Goal: Task Accomplishment & Management: Manage account settings

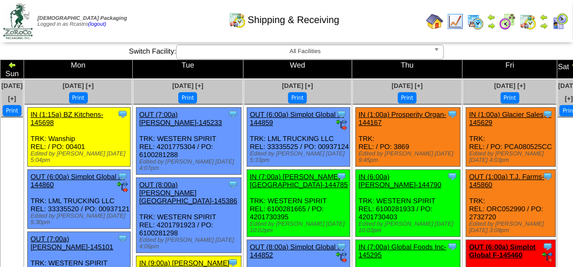
click at [151, 12] on div "Shipping & Receiving" at bounding box center [283, 16] width 327 height 29
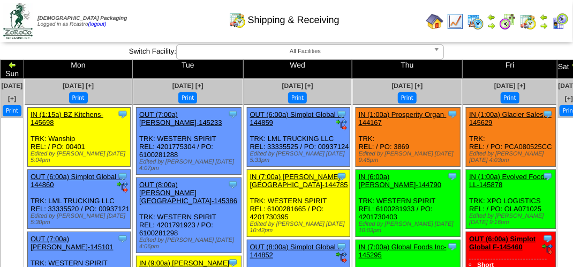
drag, startPoint x: 148, startPoint y: 16, endPoint x: 126, endPoint y: 1, distance: 26.6
click at [148, 16] on div "Shipping & Receiving" at bounding box center [283, 16] width 327 height 29
click at [191, 25] on div "Shipping & Receiving" at bounding box center [283, 16] width 327 height 29
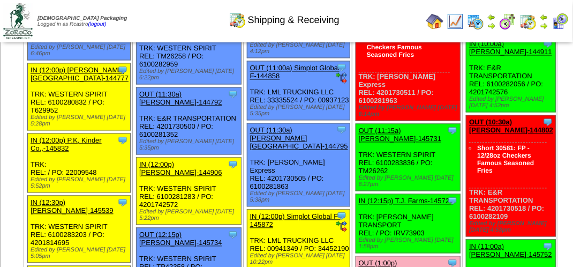
scroll to position [803, 0]
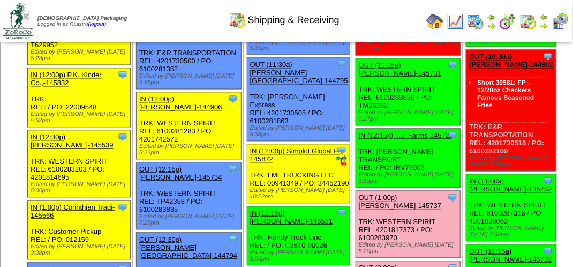
click at [393, 125] on div "Clone Item OUT (11:15a) Lamb-Weston-145731 Lamb-Weston ScheduleID: 145731 No Pr…" at bounding box center [408, 91] width 104 height 67
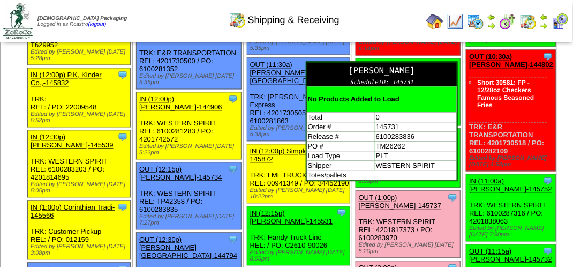
click at [307, 179] on td "Totes/pallets" at bounding box center [381, 175] width 149 height 10
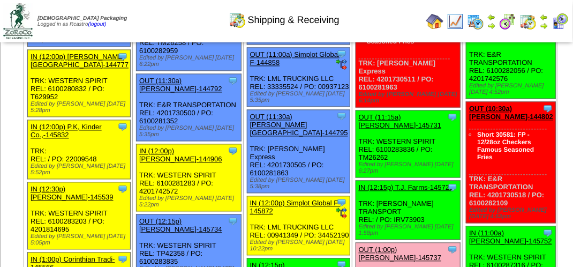
scroll to position [803, 0]
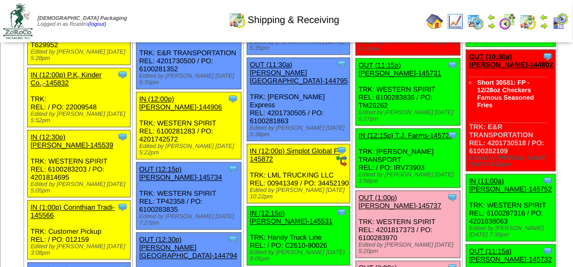
click at [371, 77] on link "OUT (11:15a) [PERSON_NAME]-145731" at bounding box center [400, 69] width 83 height 16
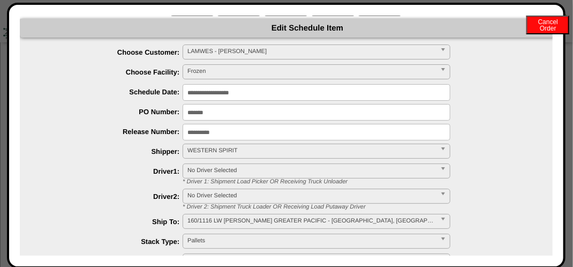
scroll to position [0, 0]
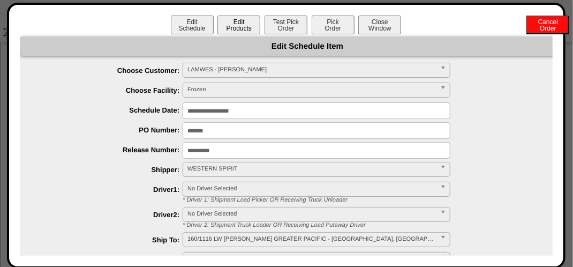
click at [239, 20] on button "Edit Products" at bounding box center [238, 25] width 43 height 19
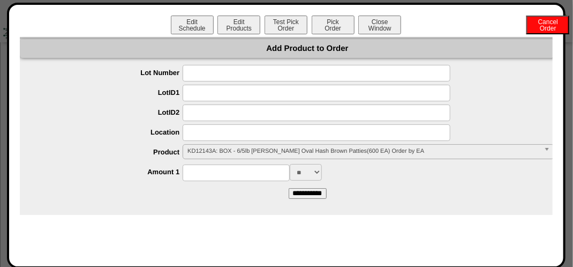
click at [196, 156] on span "KD12143A: BOX - 6/5lb Lamb Weston Oval Hash Brown Patties(600 EA) Order by EA" at bounding box center [363, 151] width 352 height 13
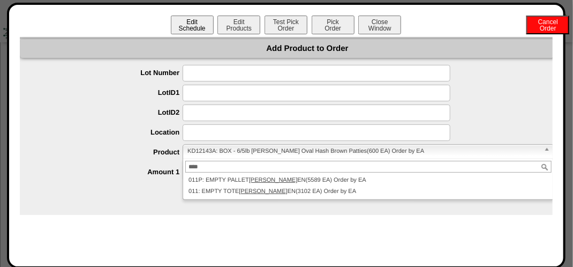
type input "****"
click at [208, 29] on button "Edit Schedule" at bounding box center [192, 25] width 43 height 19
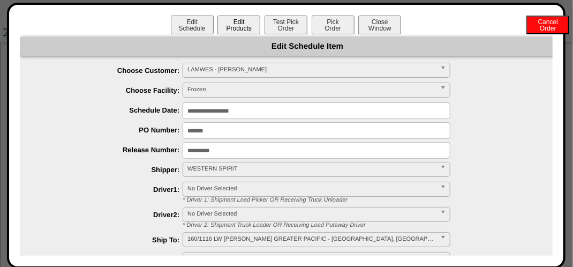
click at [232, 29] on button "Edit Products" at bounding box center [238, 25] width 43 height 19
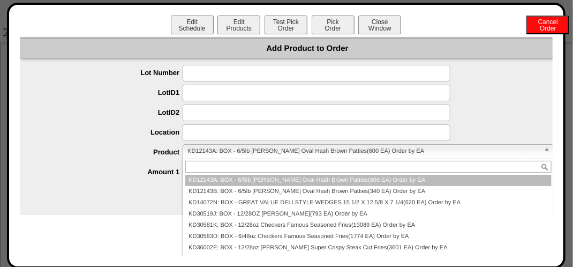
click at [189, 153] on span "KD12143A: BOX - 6/5lb Lamb Weston Oval Hash Brown Patties(600 EA) Order by EA" at bounding box center [363, 151] width 352 height 13
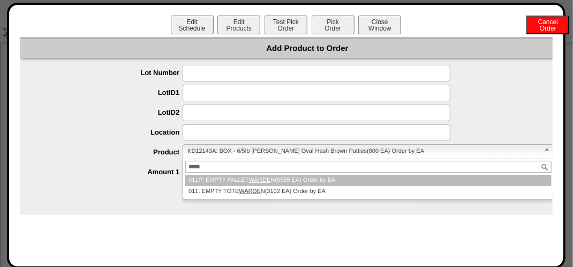
type input "*****"
click at [205, 175] on li "011P: EMPTY PALLET WARDE N(5589 EA) Order by EA" at bounding box center [368, 180] width 366 height 11
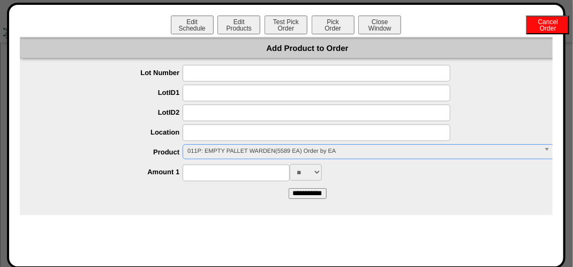
click at [209, 172] on input at bounding box center [236, 172] width 107 height 17
click at [243, 170] on input "**" at bounding box center [236, 172] width 107 height 17
drag, startPoint x: 227, startPoint y: 167, endPoint x: 187, endPoint y: 176, distance: 41.2
click at [187, 176] on input "**" at bounding box center [236, 172] width 107 height 17
type input "**"
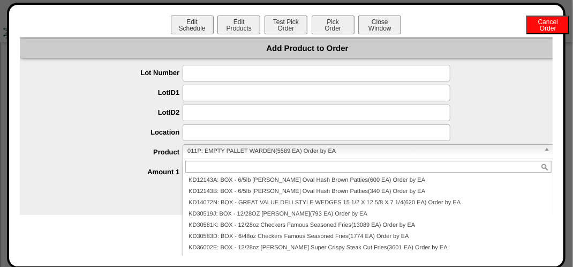
click at [256, 157] on span "011P: EMPTY PALLET WARDEN(5589 EA) Order by EA" at bounding box center [363, 151] width 352 height 13
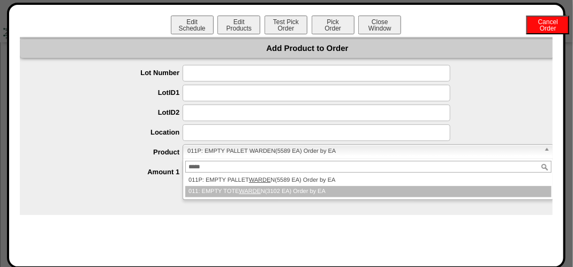
type input "*****"
click at [239, 187] on li "011: EMPTY TOTE WARDE N(3102 EA) Order by EA" at bounding box center [368, 191] width 366 height 11
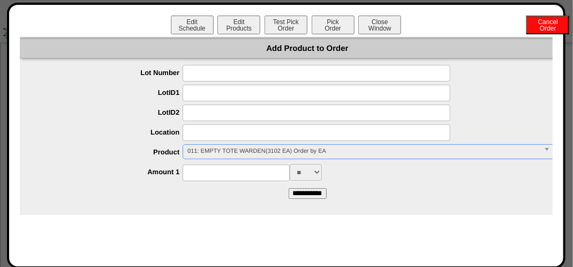
click at [253, 175] on input at bounding box center [236, 172] width 107 height 17
type input "***"
click at [302, 188] on input "**********" at bounding box center [308, 193] width 38 height 11
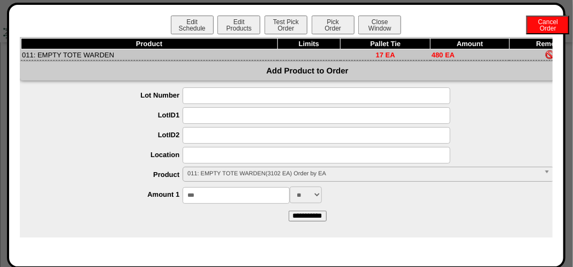
click at [274, 169] on span "011: EMPTY TOTE WARDEN(3102 EA) Order by EA" at bounding box center [363, 173] width 352 height 13
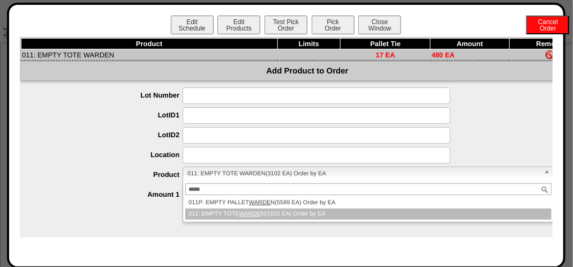
type input "*****"
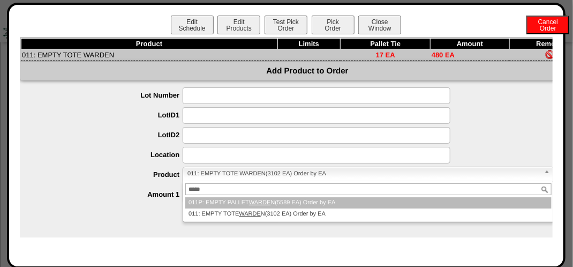
click at [225, 202] on li "011P: EMPTY PALLET WARDE N(5589 EA) Order by EA" at bounding box center [368, 202] width 366 height 11
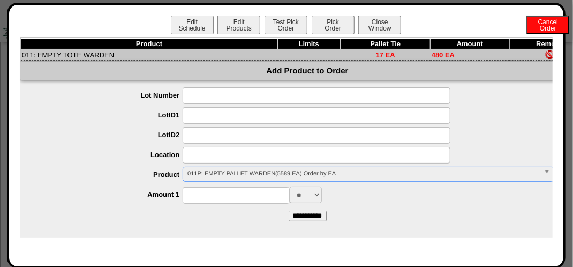
click at [224, 189] on input at bounding box center [236, 195] width 107 height 17
type input "**"
click at [324, 214] on input "**********" at bounding box center [308, 215] width 38 height 11
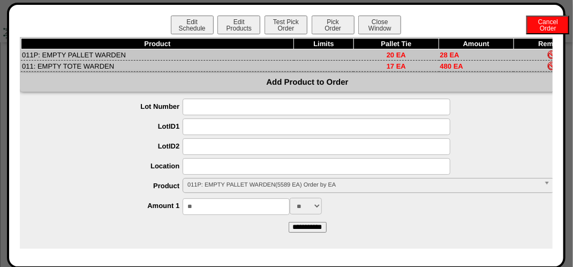
scroll to position [0, 50]
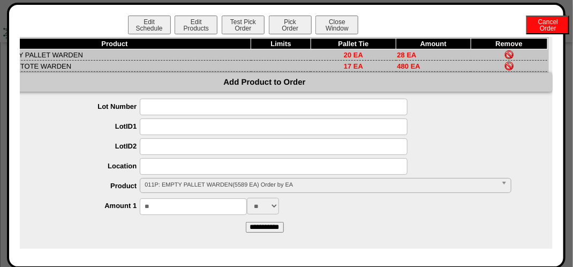
click at [505, 59] on link at bounding box center [509, 56] width 9 height 8
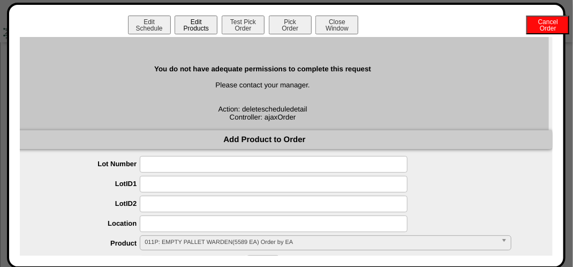
click at [205, 23] on button "Edit Products" at bounding box center [196, 25] width 43 height 19
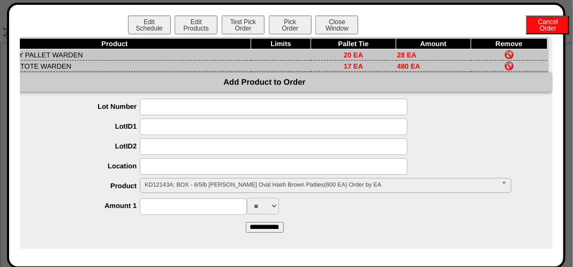
click at [505, 69] on img at bounding box center [509, 66] width 9 height 9
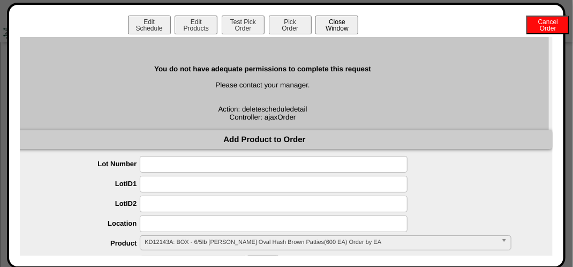
click at [323, 25] on button "Close Window" at bounding box center [336, 25] width 43 height 19
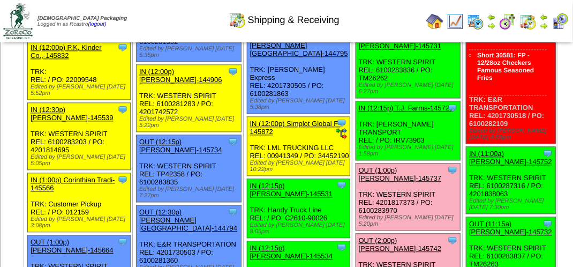
scroll to position [857, 0]
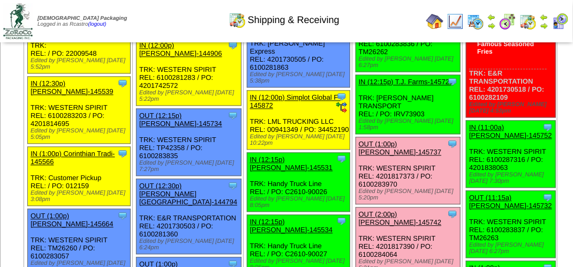
click at [380, 24] on link "OUT (11:15a) [PERSON_NAME]-145731" at bounding box center [400, 15] width 83 height 16
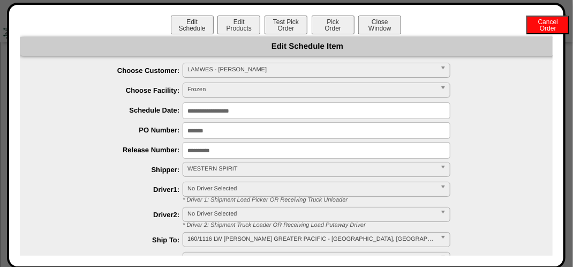
click at [425, 25] on div "Edit Schedule Edit Products Test Pick Order Pick Order Cancel Order Close Window" at bounding box center [286, 26] width 533 height 21
drag, startPoint x: 220, startPoint y: 16, endPoint x: 226, endPoint y: 17, distance: 6.1
click at [225, 17] on button "Edit Products" at bounding box center [238, 25] width 43 height 19
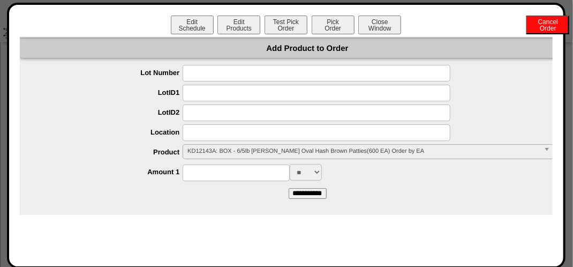
click at [227, 147] on span "KD12143A: BOX - 6/5lb Lamb Weston Oval Hash Brown Patties(600 EA) Order by EA" at bounding box center [363, 151] width 352 height 13
click at [223, 152] on span "KD12143A: BOX - 6/5lb Lamb Weston Oval Hash Brown Patties(600 EA) Order by EA" at bounding box center [363, 151] width 352 height 13
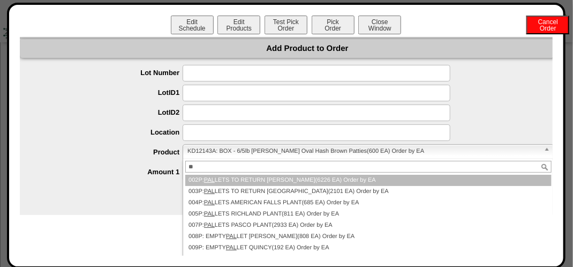
type input "*"
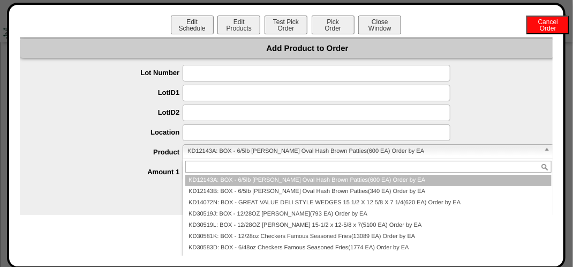
click at [488, 100] on div at bounding box center [318, 93] width 554 height 17
click at [191, 152] on span "KD12143A: BOX - 6/5lb Lamb Weston Oval Hash Brown Patties(600 EA) Order by EA" at bounding box center [363, 151] width 352 height 13
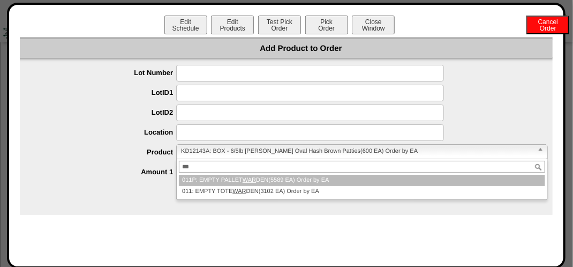
type input "***"
click at [243, 179] on em "WAR" at bounding box center [249, 180] width 13 height 6
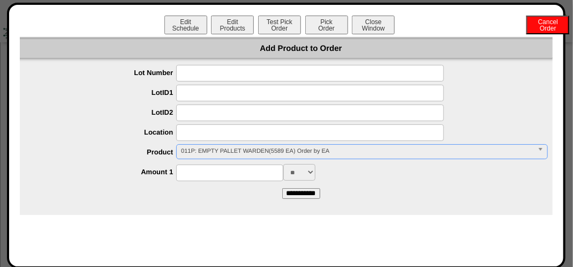
click at [222, 174] on input at bounding box center [229, 172] width 107 height 17
click at [226, 198] on form "**********" at bounding box center [301, 131] width 576 height 133
click at [187, 172] on input at bounding box center [229, 172] width 107 height 17
click at [215, 198] on form "**********" at bounding box center [301, 131] width 576 height 133
click at [118, 25] on div "Edit Schedule Edit Products Test Pick Order Pick Order Cancel Order Close Window" at bounding box center [279, 26] width 533 height 21
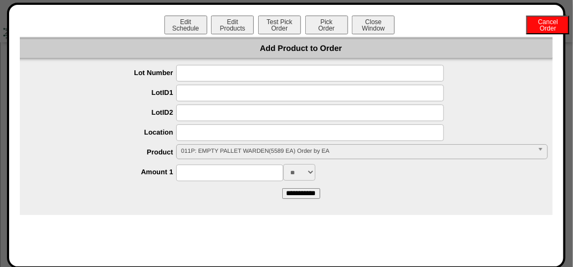
click at [104, 124] on div at bounding box center [312, 132] width 554 height 17
click at [99, 94] on label "LotID1" at bounding box center [106, 92] width 142 height 8
click at [100, 20] on div "Edit Schedule Edit Products Test Pick Order Pick Order Cancel Order Close Window" at bounding box center [279, 26] width 533 height 21
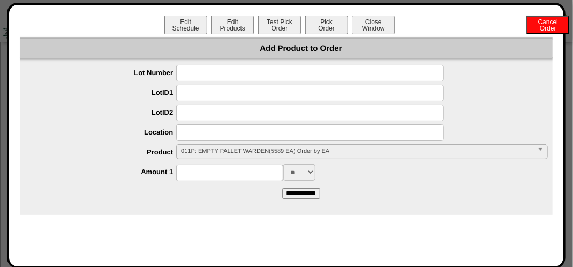
click at [461, 23] on div "Edit Schedule Edit Products Test Pick Order Pick Order Cancel Order Close Window" at bounding box center [279, 26] width 533 height 21
click at [195, 175] on input at bounding box center [229, 172] width 107 height 17
click at [433, 191] on form "**********" at bounding box center [301, 131] width 576 height 133
click at [72, 106] on div at bounding box center [312, 112] width 554 height 17
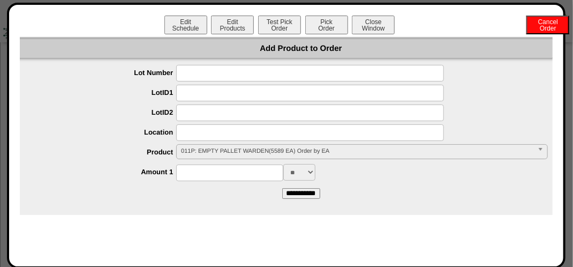
click at [72, 106] on div at bounding box center [312, 112] width 554 height 17
click at [94, 22] on div "Edit Schedule Edit Products Test Pick Order Pick Order Cancel Order Close Window" at bounding box center [279, 26] width 533 height 21
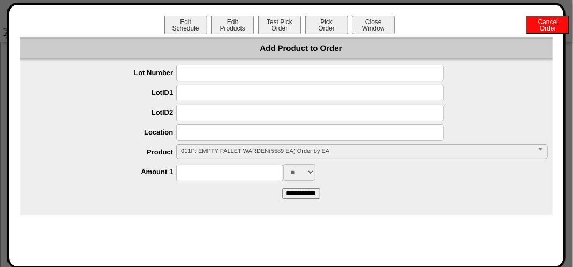
click at [419, 19] on div "Edit Schedule Edit Products Test Pick Order Pick Order Cancel Order Close Window" at bounding box center [279, 26] width 533 height 21
click at [379, 22] on button "Close Window" at bounding box center [373, 25] width 43 height 19
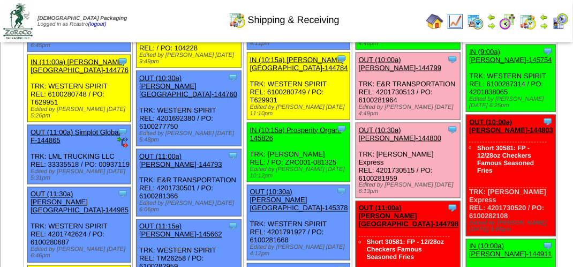
scroll to position [803, 0]
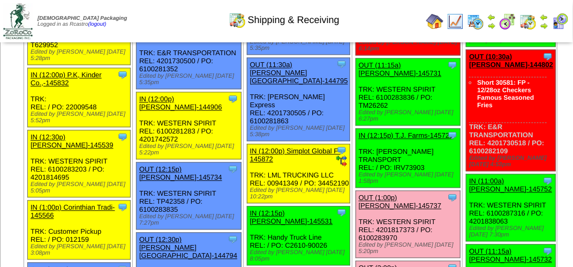
click at [166, 22] on div "Shipping & Receiving" at bounding box center [283, 16] width 327 height 29
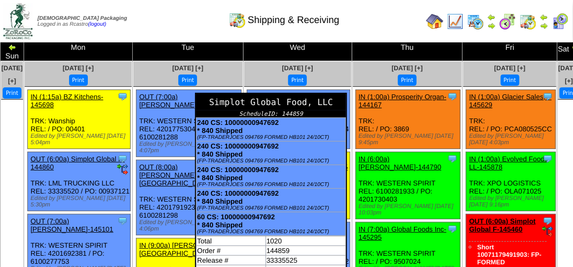
scroll to position [0, 0]
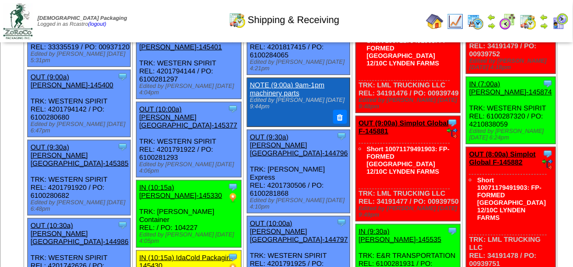
scroll to position [321, 0]
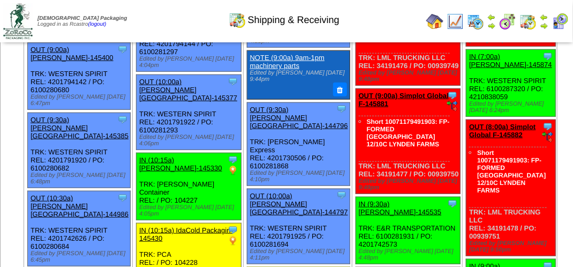
click at [176, 21] on div "Shipping & Receiving" at bounding box center [283, 16] width 327 height 29
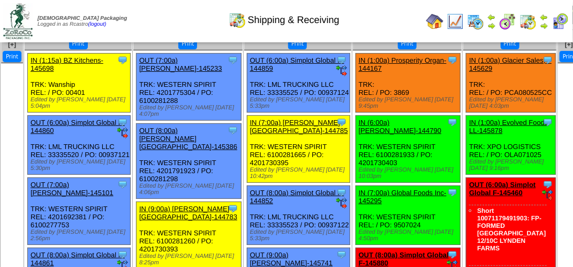
scroll to position [0, 0]
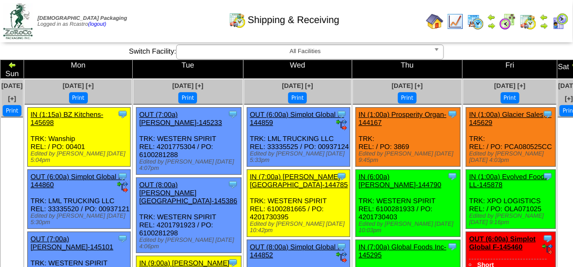
click at [468, 138] on div "Clone Item IN (1:00a) Glacier Sales, I-145629 Glacier Sales, Inc ScheduleID: 14…" at bounding box center [510, 137] width 89 height 59
click at [417, 22] on div "Shipping & Receiving" at bounding box center [283, 16] width 327 height 29
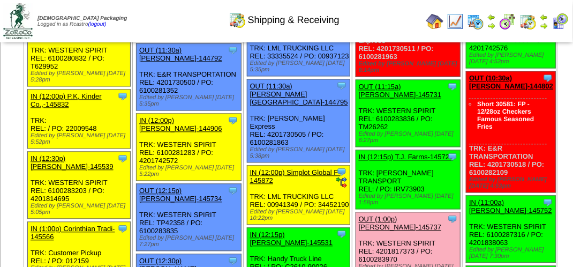
scroll to position [857, 0]
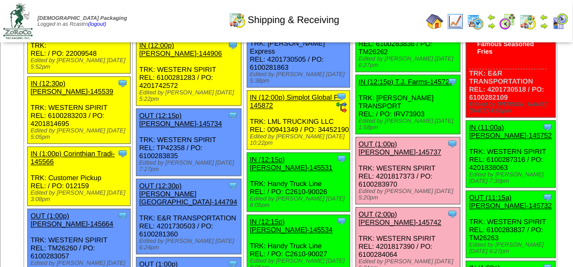
click at [360, 24] on link "OUT (11:15a) [PERSON_NAME]-145731" at bounding box center [400, 15] width 83 height 16
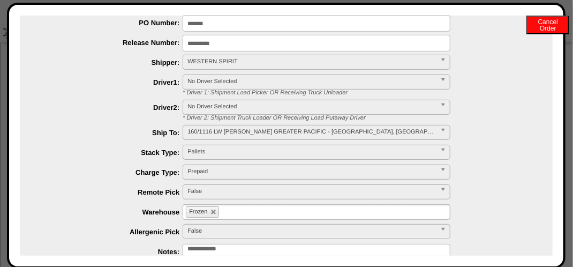
scroll to position [0, 0]
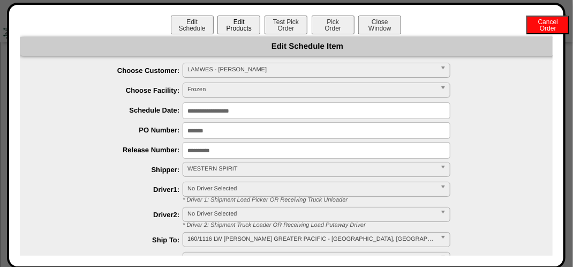
click at [237, 25] on button "Edit Products" at bounding box center [238, 25] width 43 height 19
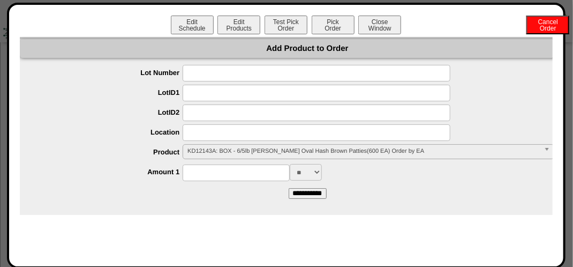
click at [211, 150] on span "KD12143A: BOX - 6/5lb Lamb Weston Oval Hash Brown Patties(600 EA) Order by EA" at bounding box center [363, 151] width 352 height 13
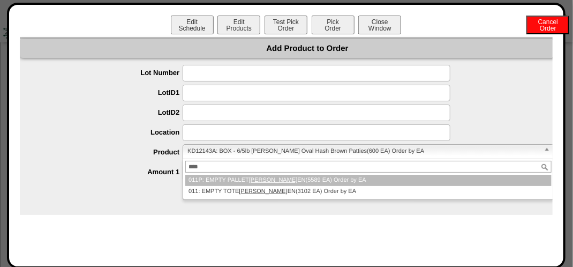
type input "****"
click at [268, 180] on li "011P: EMPTY PALLET WARD EN(5589 EA) Order by EA" at bounding box center [368, 180] width 366 height 11
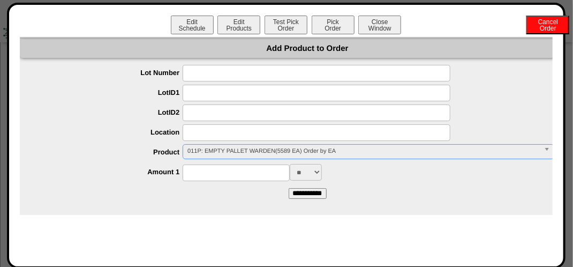
click at [207, 178] on input at bounding box center [236, 172] width 107 height 17
type input "***"
click at [308, 196] on input "**********" at bounding box center [308, 193] width 38 height 11
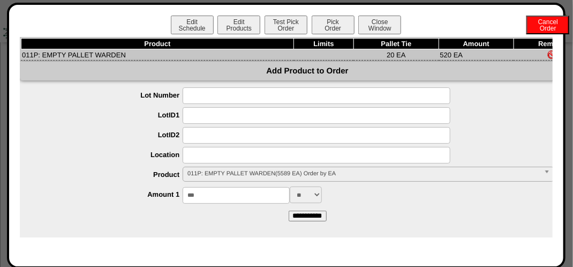
scroll to position [375, 0]
click at [338, 27] on button "Pick Order" at bounding box center [333, 25] width 43 height 19
click at [388, 25] on button "Close Window" at bounding box center [379, 25] width 43 height 19
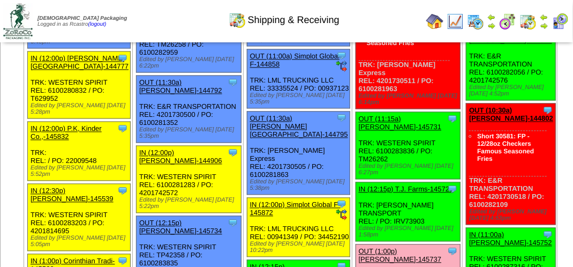
scroll to position [803, 0]
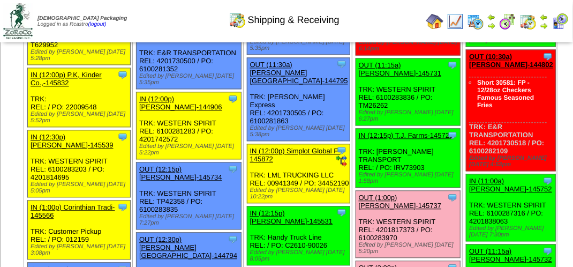
click at [369, 77] on link "OUT (11:15a) [PERSON_NAME]-145731" at bounding box center [400, 69] width 83 height 16
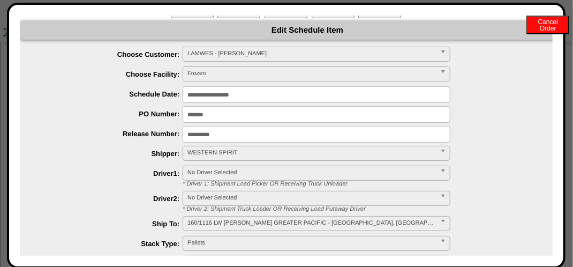
scroll to position [0, 0]
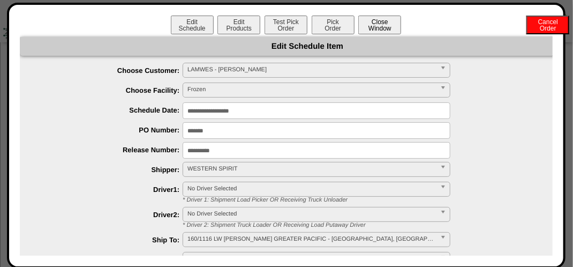
click at [381, 25] on button "Close Window" at bounding box center [379, 25] width 43 height 19
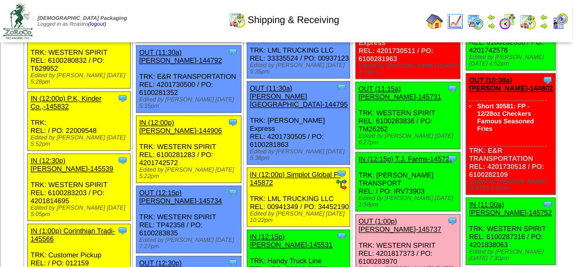
scroll to position [857, 0]
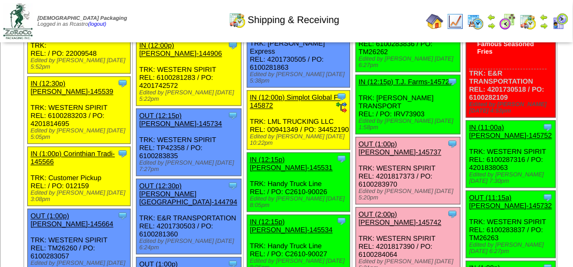
click at [372, 24] on link "OUT (11:15a) [PERSON_NAME]-145731" at bounding box center [400, 15] width 83 height 16
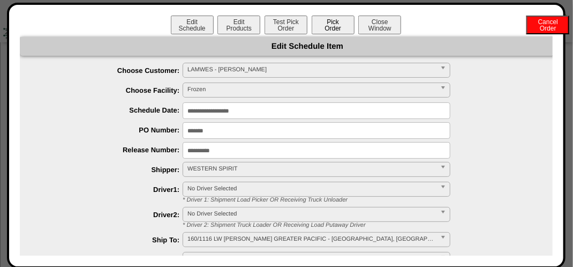
click at [334, 27] on button "Pick Order" at bounding box center [333, 25] width 43 height 19
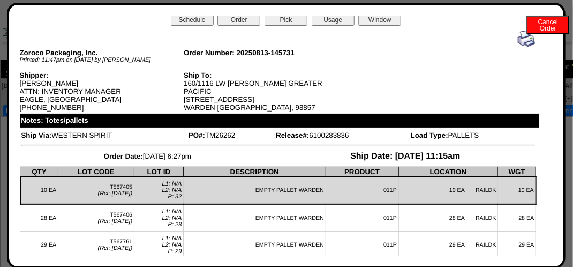
scroll to position [0, 0]
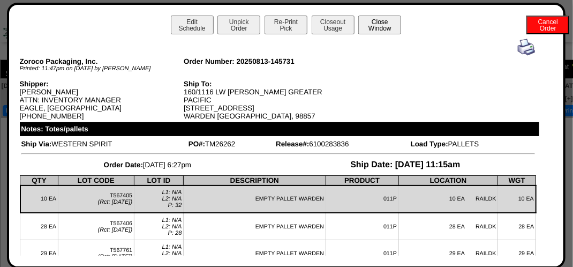
click at [383, 27] on button "Close Window" at bounding box center [379, 25] width 43 height 19
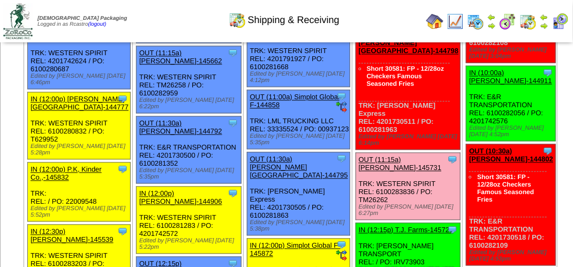
scroll to position [750, 0]
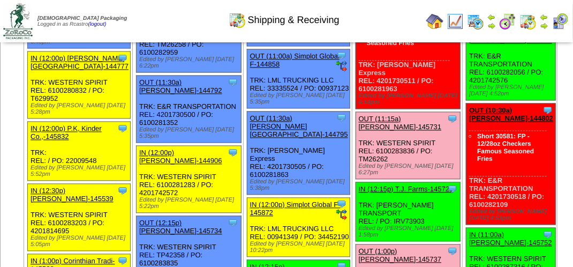
click at [373, 131] on link "OUT (11:15a) [PERSON_NAME]-145731" at bounding box center [400, 123] width 83 height 16
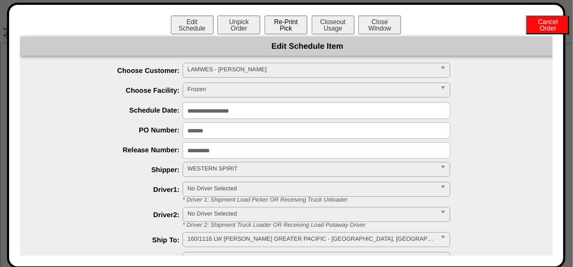
click at [288, 23] on button "Re-Print Pick" at bounding box center [286, 25] width 43 height 19
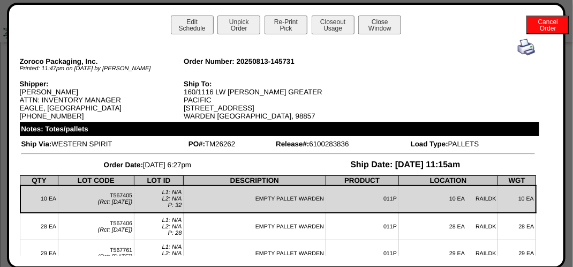
click at [518, 49] on img at bounding box center [526, 47] width 17 height 17
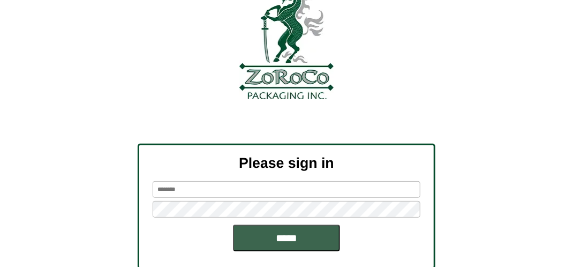
scroll to position [121, 0]
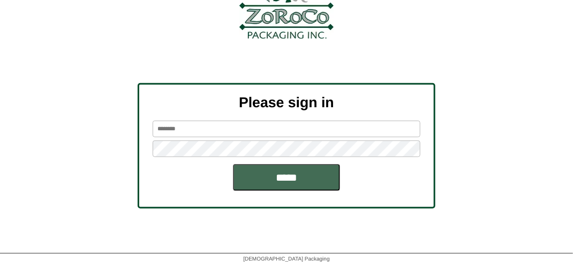
type input "*******"
click at [296, 175] on input "*****" at bounding box center [286, 177] width 107 height 27
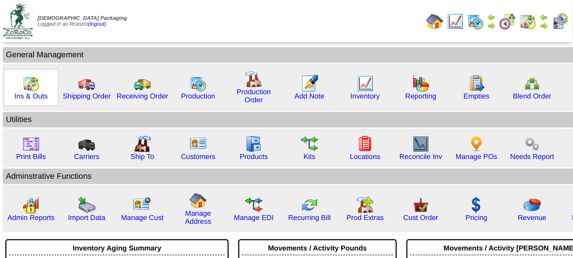
click at [30, 85] on img at bounding box center [30, 83] width 17 height 17
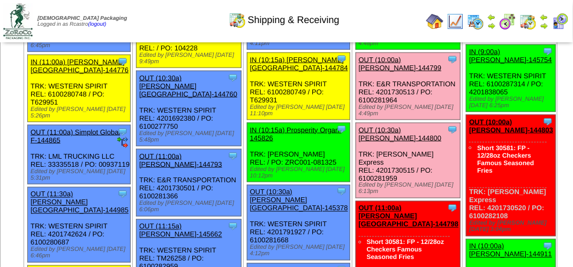
scroll to position [803, 0]
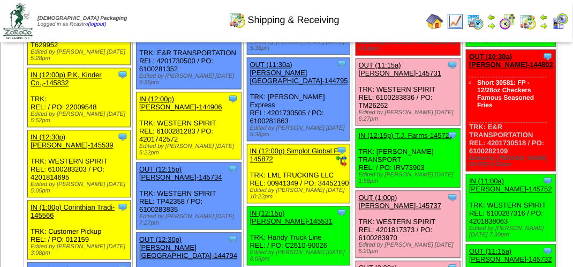
click at [364, 77] on link "OUT (11:15a) [PERSON_NAME]-145731" at bounding box center [400, 69] width 83 height 16
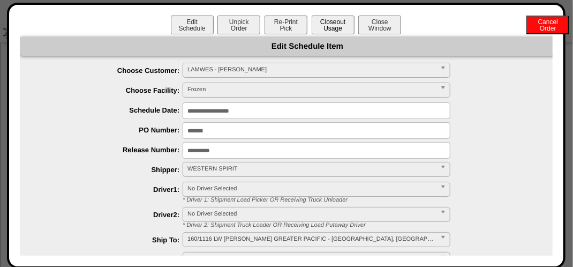
click at [334, 27] on button "Closeout Usage" at bounding box center [333, 25] width 43 height 19
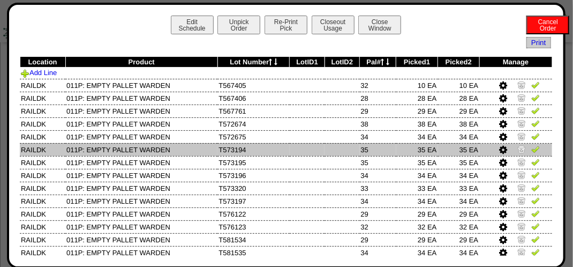
scroll to position [321, 0]
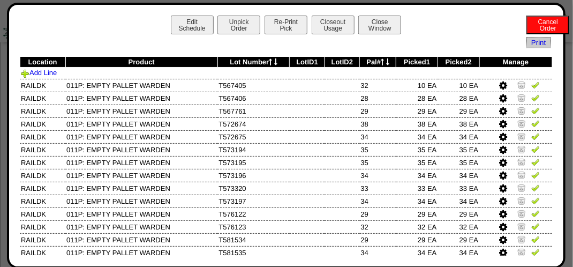
click at [451, 30] on div "Edit Schedule Unpick Order Re-Print Pick Closeout Usage Cancel Order Close Wind…" at bounding box center [286, 26] width 533 height 21
click at [454, 28] on div "Edit Schedule Unpick Order Re-Print Pick Closeout Usage Cancel Order Close Wind…" at bounding box center [286, 26] width 533 height 21
click at [389, 26] on button "Close Window" at bounding box center [379, 25] width 43 height 19
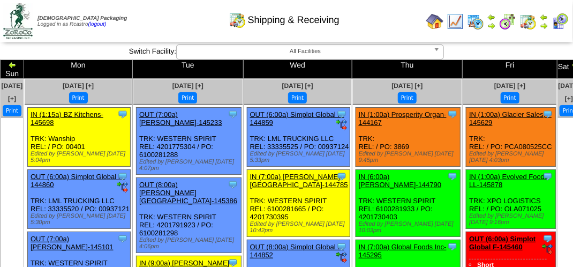
click at [176, 22] on div "Shipping & Receiving" at bounding box center [283, 16] width 327 height 29
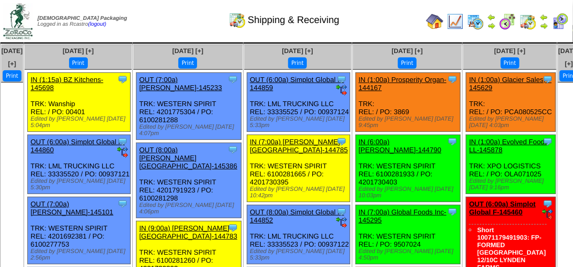
scroll to position [54, 0]
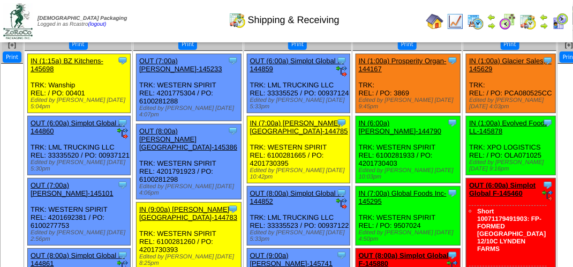
click at [362, 26] on div "Shipping & Receiving" at bounding box center [283, 16] width 327 height 29
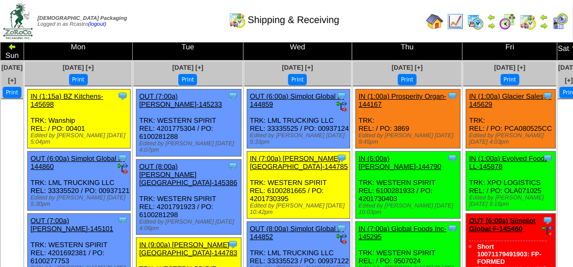
scroll to position [0, 0]
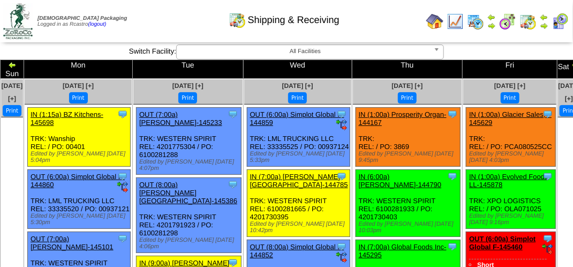
click at [561, 22] on img at bounding box center [560, 21] width 17 height 17
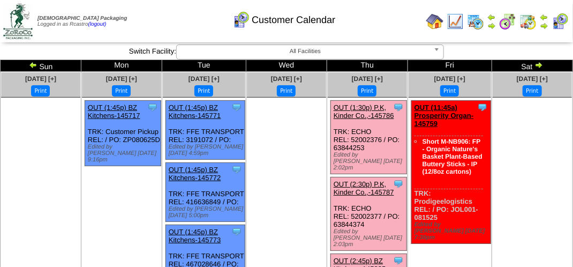
click at [364, 108] on link "OUT (1:30p) P.K, Kinder Co.,-145786" at bounding box center [364, 111] width 61 height 16
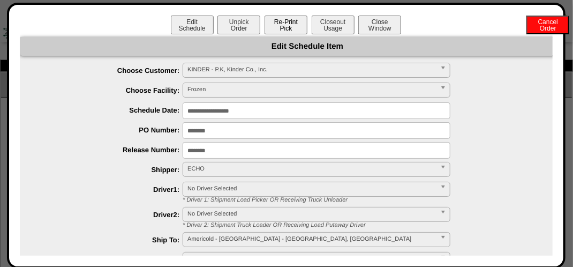
click at [280, 25] on button "Re-Print Pick" at bounding box center [286, 25] width 43 height 19
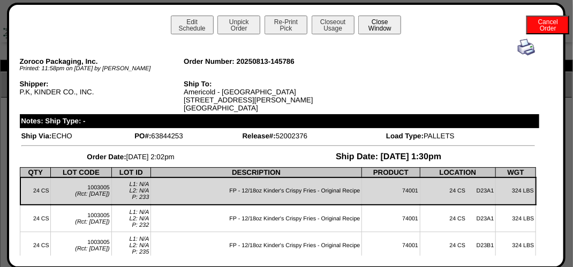
click at [382, 22] on button "Close Window" at bounding box center [379, 25] width 43 height 19
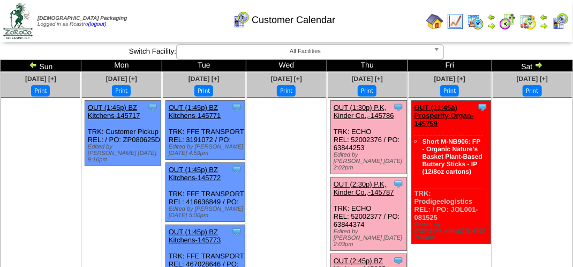
click at [366, 180] on link "OUT (2:30p) P.K, Kinder Co.,-145787" at bounding box center [364, 188] width 61 height 16
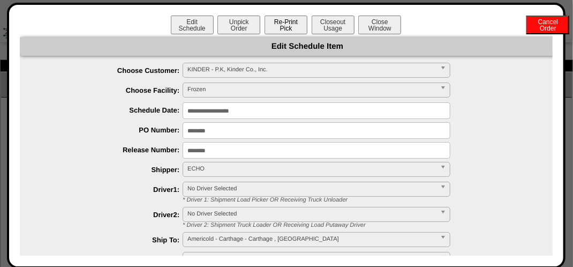
click at [286, 25] on button "Re-Print Pick" at bounding box center [286, 25] width 43 height 19
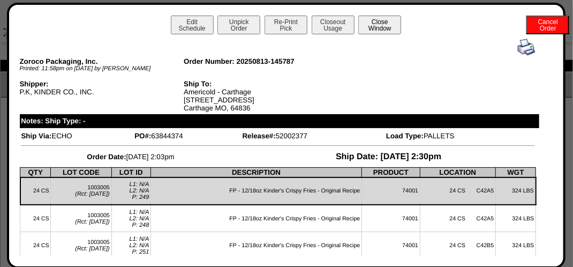
click at [380, 27] on button "Close Window" at bounding box center [379, 25] width 43 height 19
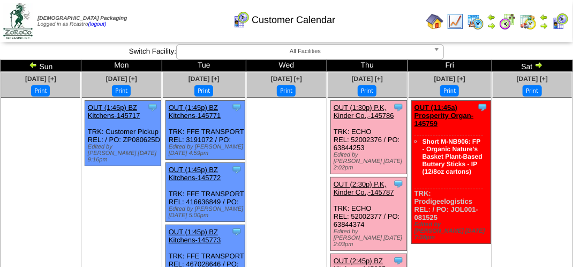
click at [365, 103] on link "OUT (1:30p) P.K, Kinder Co.,-145786" at bounding box center [364, 111] width 61 height 16
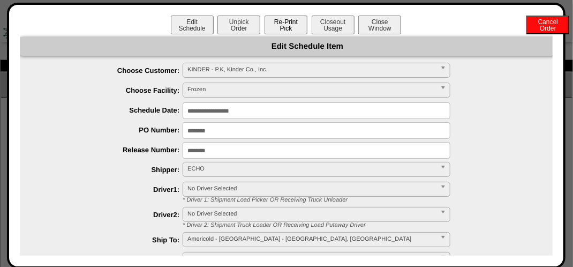
click at [292, 26] on button "Re-Print Pick" at bounding box center [286, 25] width 43 height 19
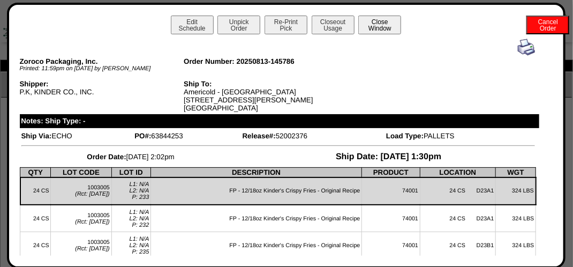
click at [377, 28] on button "Close Window" at bounding box center [379, 25] width 43 height 19
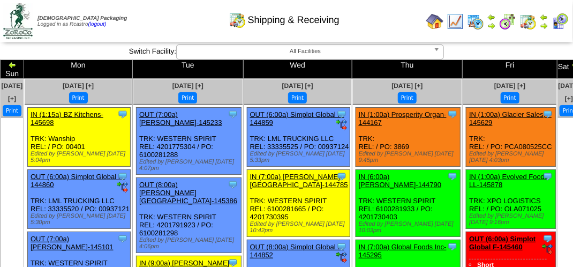
click at [178, 21] on div "Shipping & Receiving" at bounding box center [283, 16] width 327 height 29
click at [177, 20] on div "Shipping & Receiving" at bounding box center [283, 16] width 327 height 29
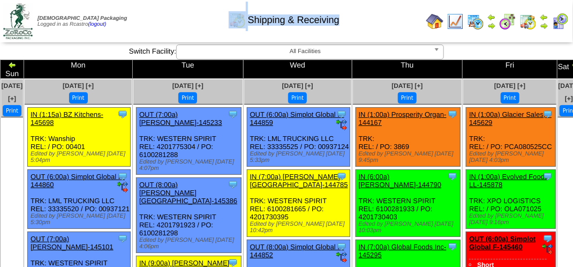
click at [173, 14] on div "Shipping & Receiving" at bounding box center [283, 16] width 327 height 29
click at [170, 10] on div "Shipping & Receiving" at bounding box center [283, 16] width 327 height 29
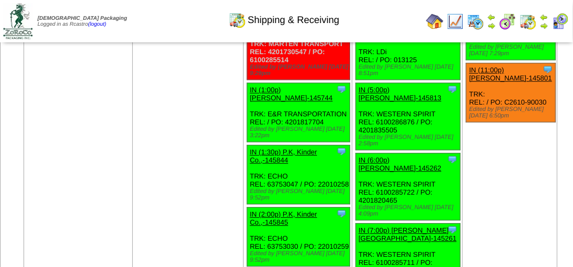
scroll to position [3641, 0]
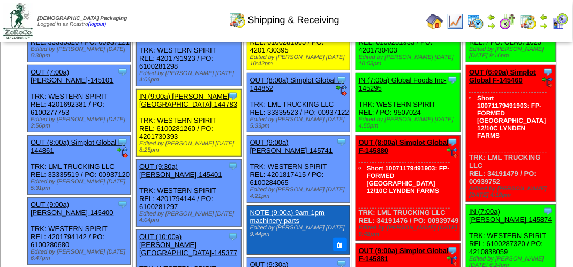
drag, startPoint x: 31, startPoint y: 114, endPoint x: 9, endPoint y: 108, distance: 22.2
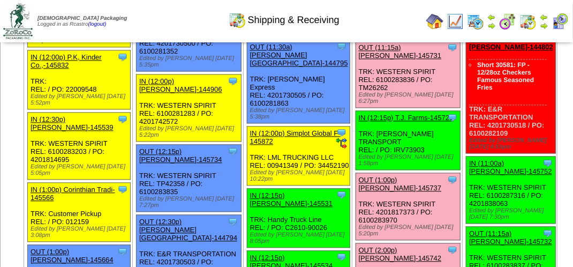
scroll to position [803, 0]
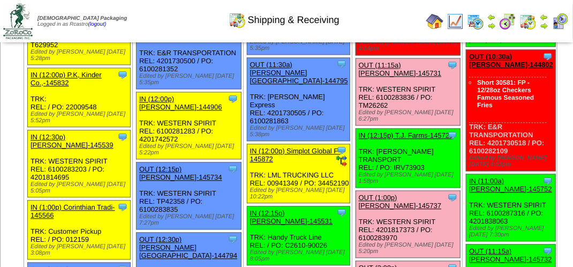
click at [365, 77] on link "OUT (11:15a) Lamb-Weston-145731" at bounding box center [400, 69] width 83 height 16
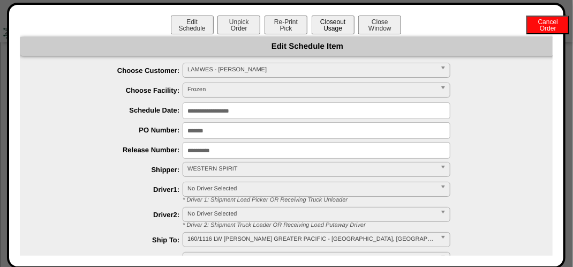
click at [335, 20] on button "Closeout Usage" at bounding box center [333, 25] width 43 height 19
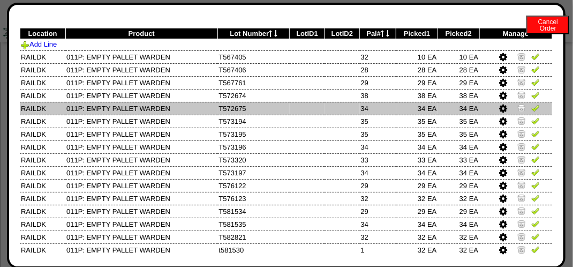
scroll to position [0, 0]
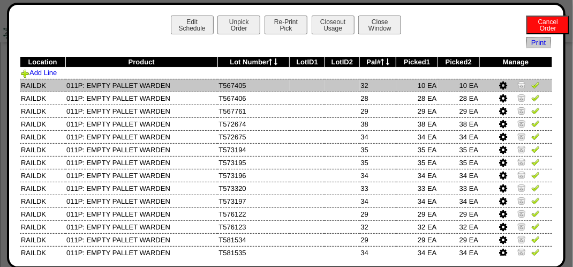
click at [531, 88] on img at bounding box center [535, 84] width 9 height 9
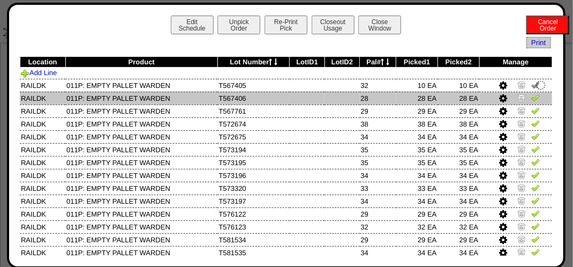
click at [531, 98] on img at bounding box center [535, 97] width 9 height 9
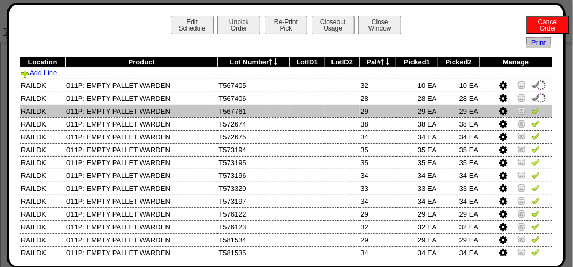
click at [533, 108] on td at bounding box center [515, 110] width 73 height 13
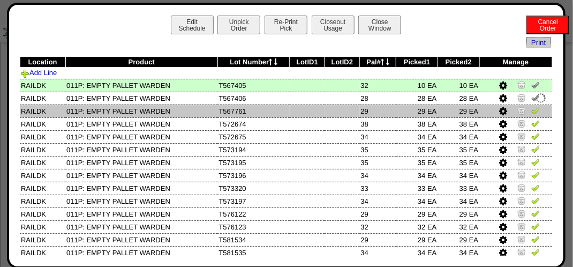
click at [533, 109] on td at bounding box center [515, 110] width 73 height 13
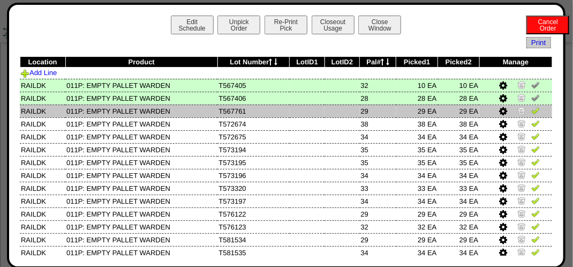
click at [532, 110] on img at bounding box center [535, 110] width 9 height 9
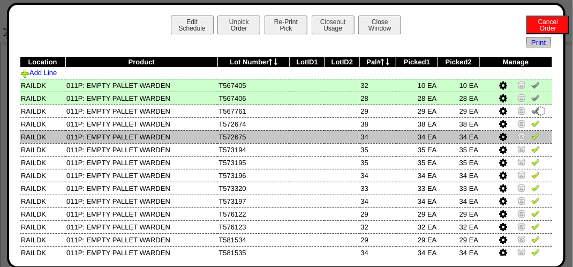
drag, startPoint x: 530, startPoint y: 123, endPoint x: 529, endPoint y: 131, distance: 8.6
click at [531, 123] on img at bounding box center [535, 123] width 9 height 9
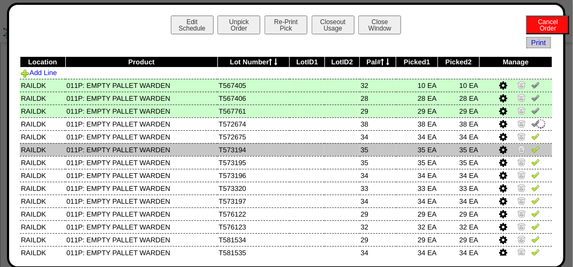
click at [531, 151] on img at bounding box center [535, 149] width 9 height 9
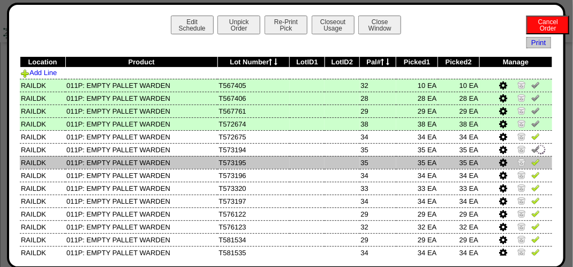
click at [532, 161] on img at bounding box center [535, 161] width 9 height 9
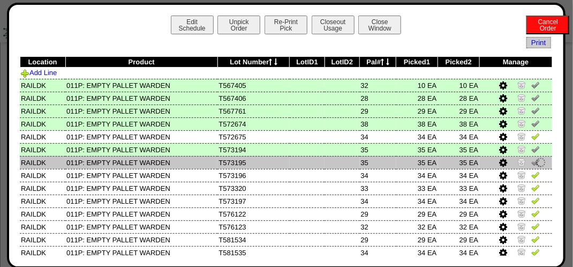
drag, startPoint x: 529, startPoint y: 175, endPoint x: 529, endPoint y: 159, distance: 15.5
click at [531, 175] on img at bounding box center [535, 174] width 9 height 9
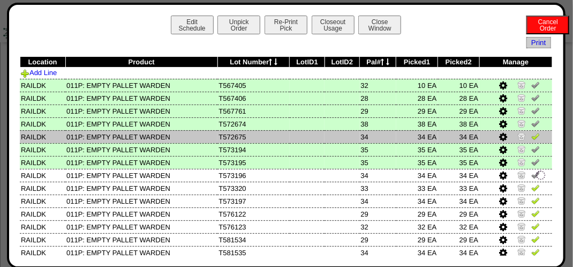
click at [531, 138] on img at bounding box center [535, 136] width 9 height 9
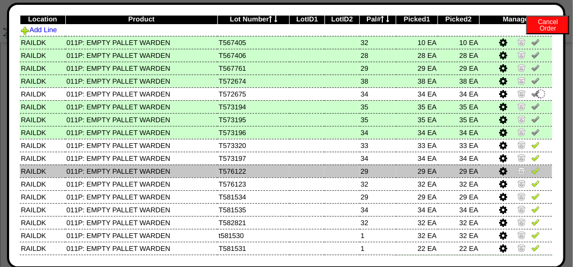
scroll to position [71, 0]
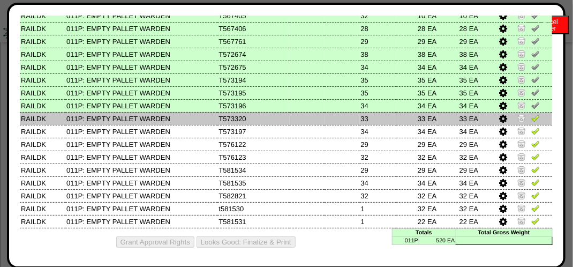
click at [531, 121] on link at bounding box center [535, 120] width 9 height 8
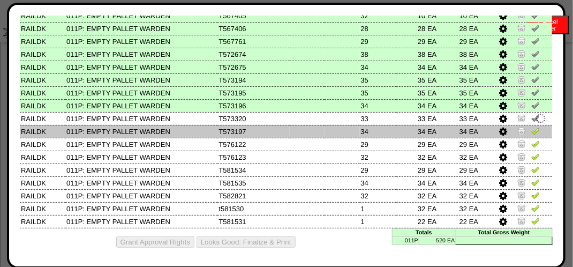
click at [531, 127] on img at bounding box center [535, 130] width 9 height 9
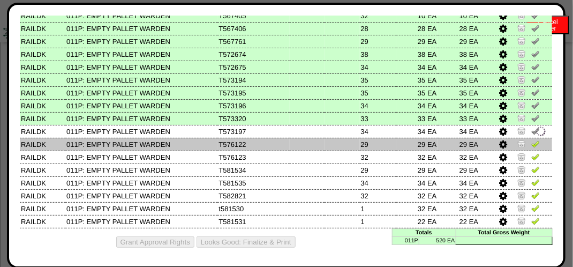
click at [531, 140] on img at bounding box center [535, 143] width 9 height 9
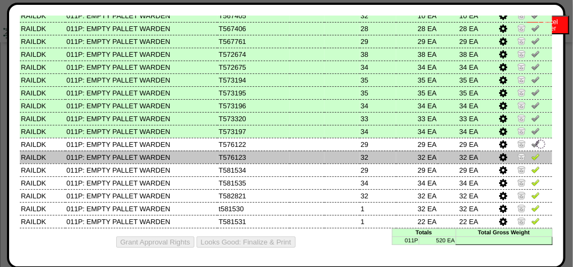
click at [531, 152] on img at bounding box center [535, 156] width 9 height 9
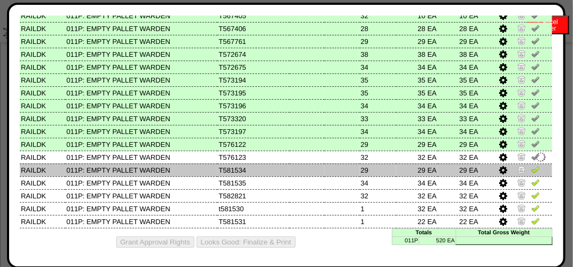
click at [532, 168] on img at bounding box center [535, 169] width 9 height 9
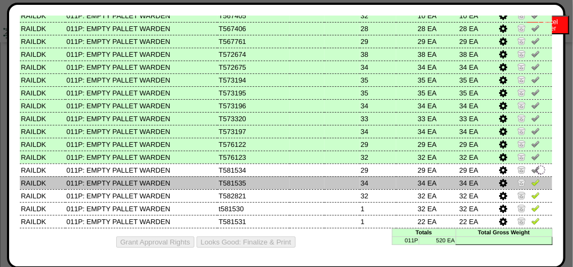
click at [531, 179] on img at bounding box center [535, 182] width 9 height 9
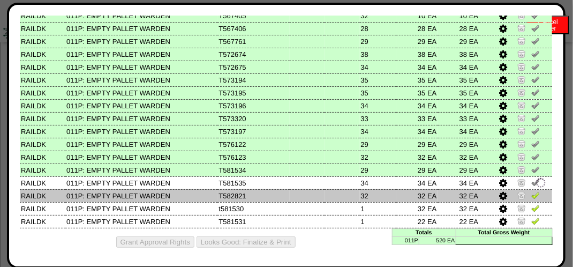
click at [531, 191] on img at bounding box center [535, 195] width 9 height 9
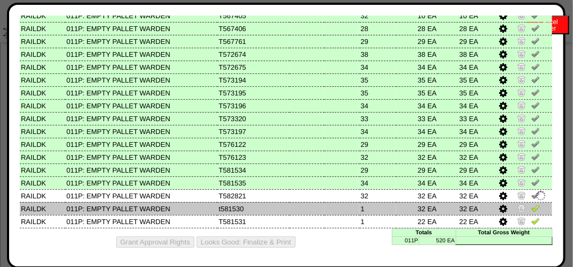
click at [531, 206] on img at bounding box center [535, 207] width 9 height 9
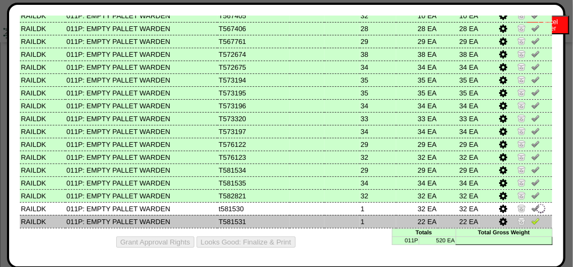
click at [531, 217] on img at bounding box center [535, 220] width 9 height 9
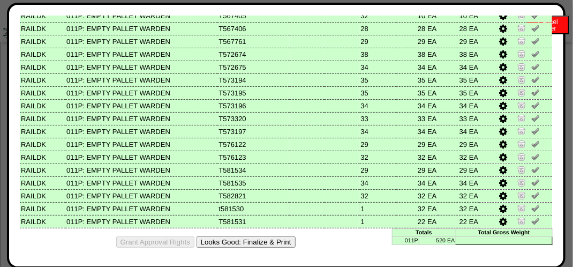
scroll to position [964, 0]
click at [252, 240] on button "Looks Good: Finalize & Print" at bounding box center [246, 241] width 99 height 11
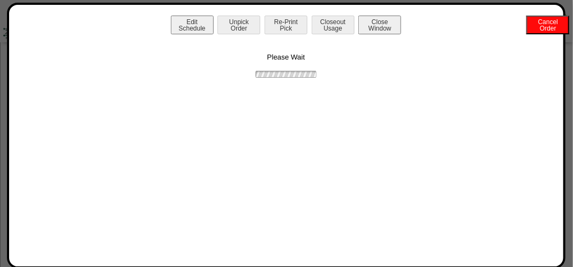
scroll to position [0, 0]
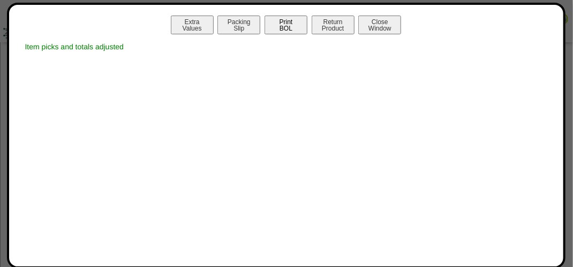
click at [292, 26] on button "Print BOL" at bounding box center [286, 25] width 43 height 19
